Goal: Use online tool/utility

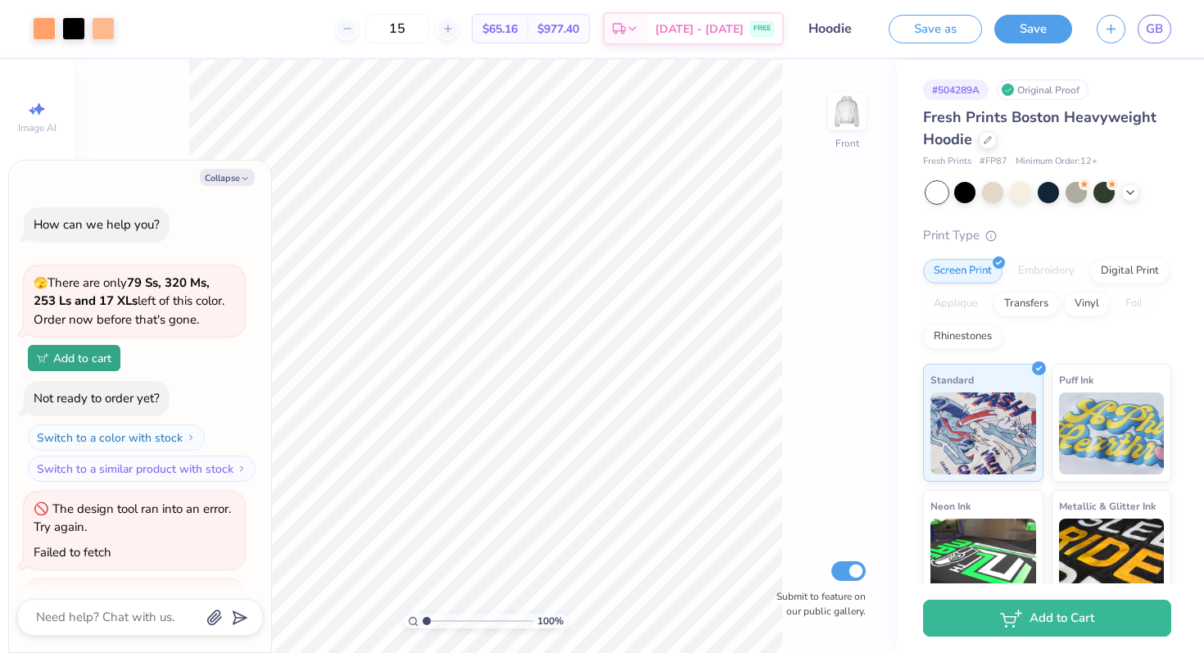
type textarea "x"
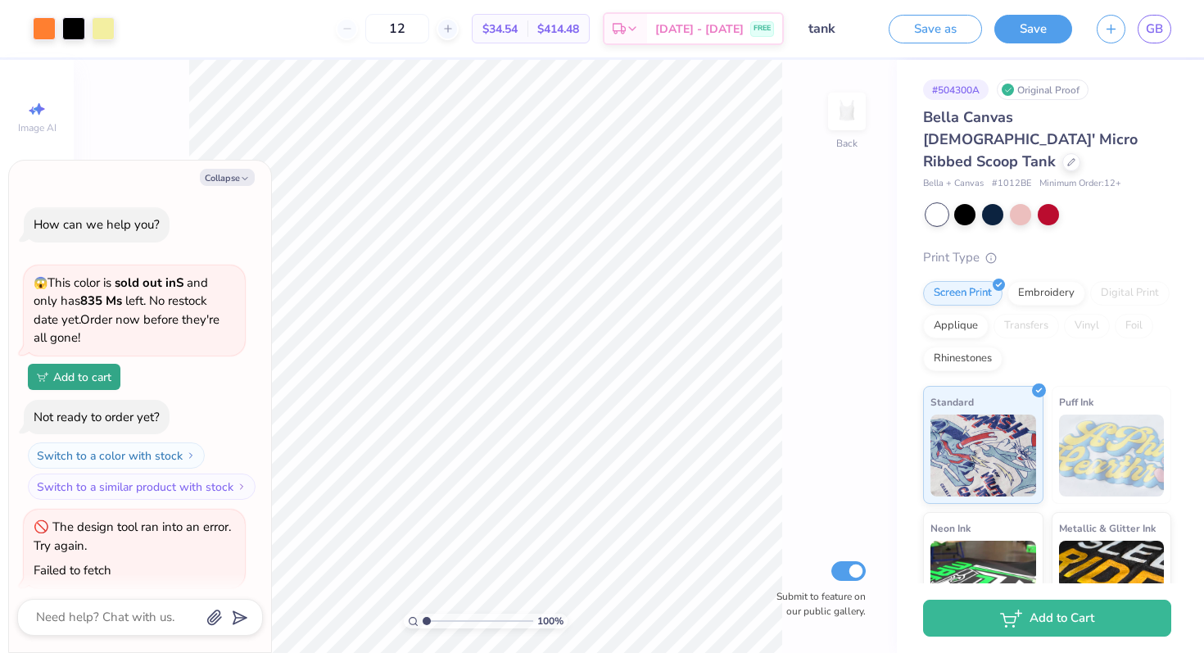
type textarea "x"
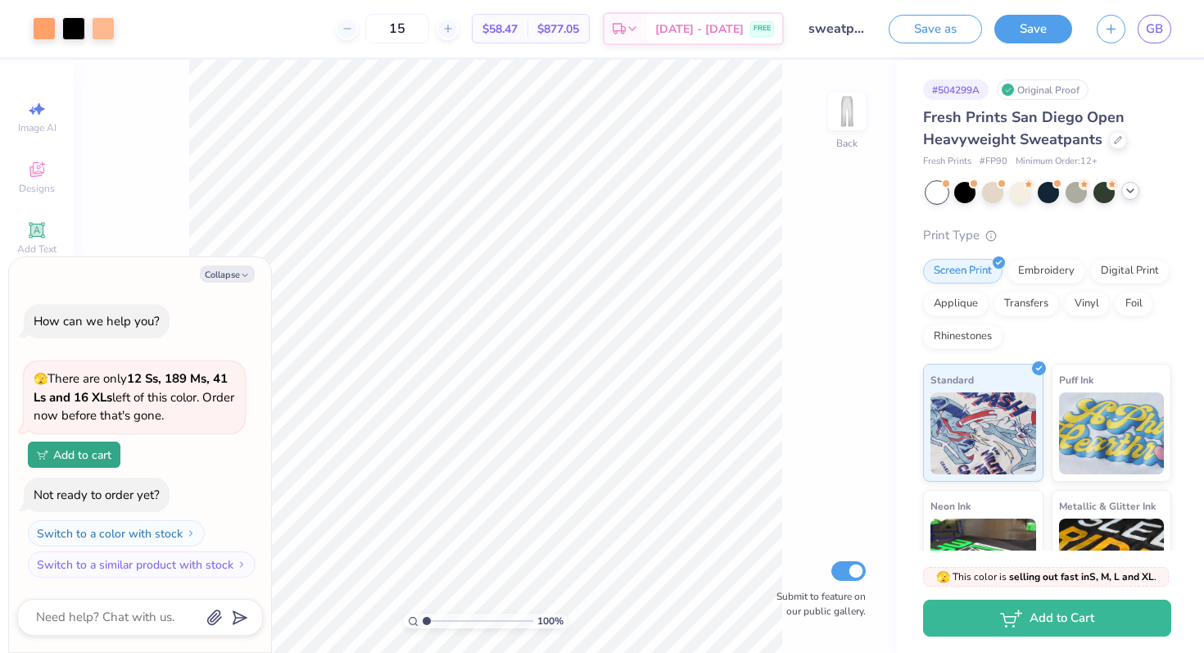
click at [1129, 192] on icon at bounding box center [1129, 190] width 13 height 13
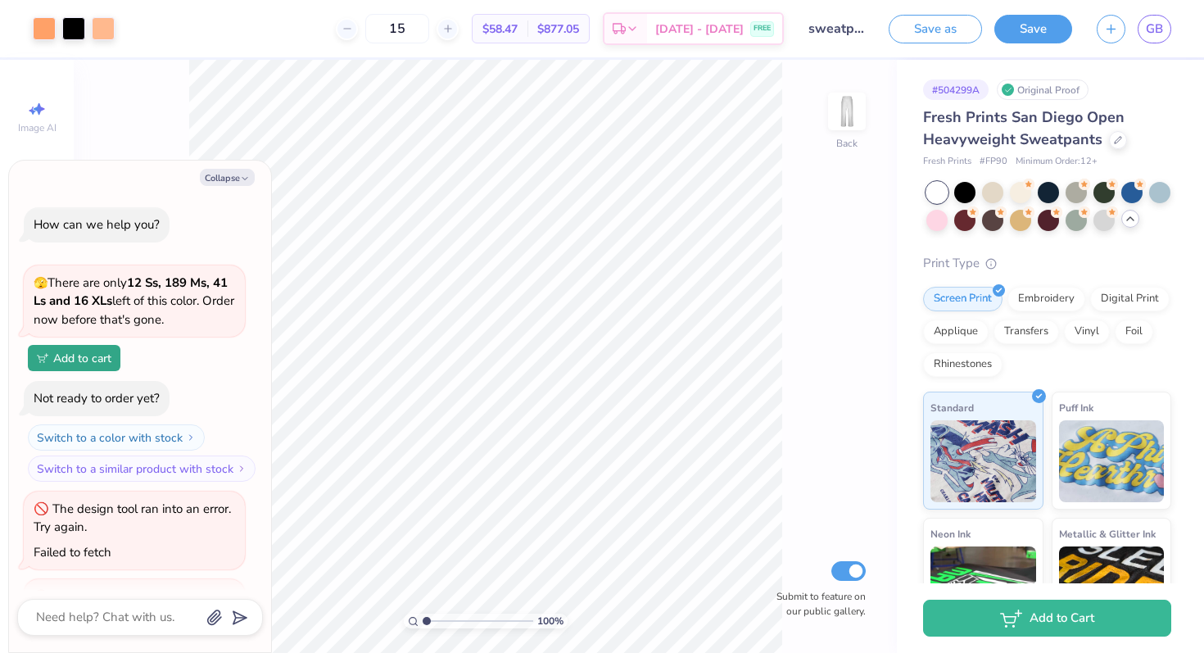
type textarea "x"
